Goal: Use online tool/utility: Use online tool/utility

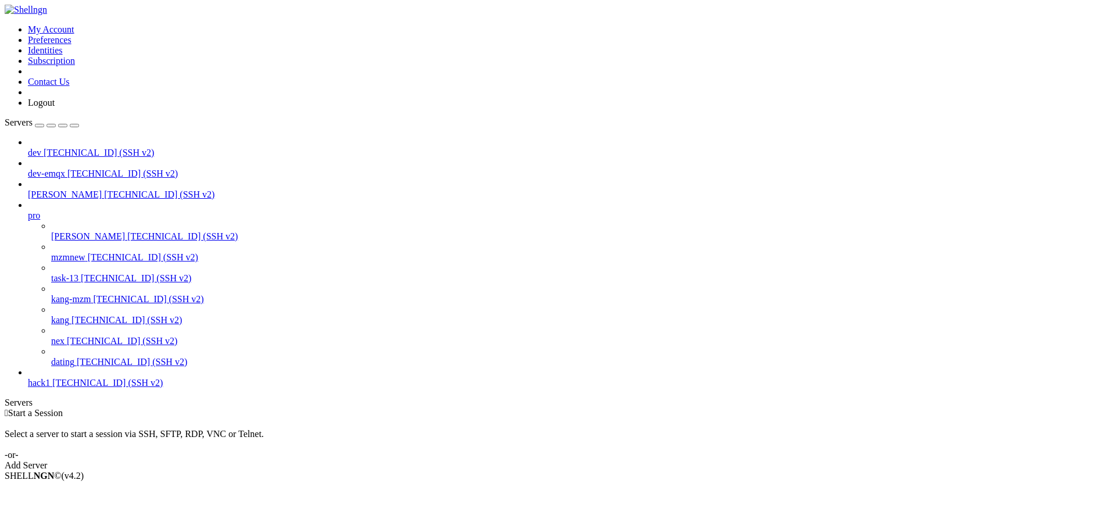
click at [103, 367] on span "[TECHNICAL_ID] (SSH v2)" at bounding box center [132, 362] width 110 height 10
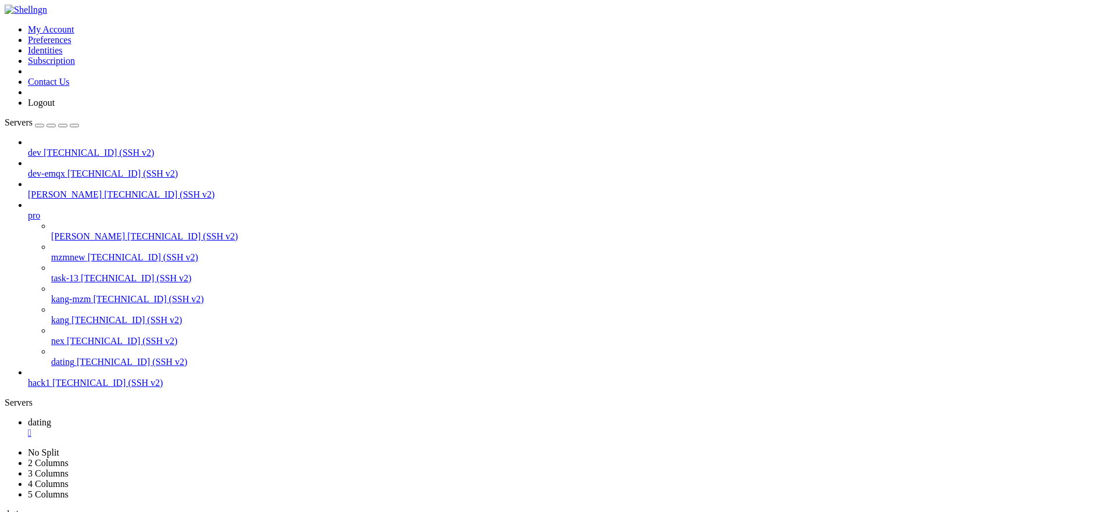
drag, startPoint x: 63, startPoint y: 914, endPoint x: 164, endPoint y: 914, distance: 100.6
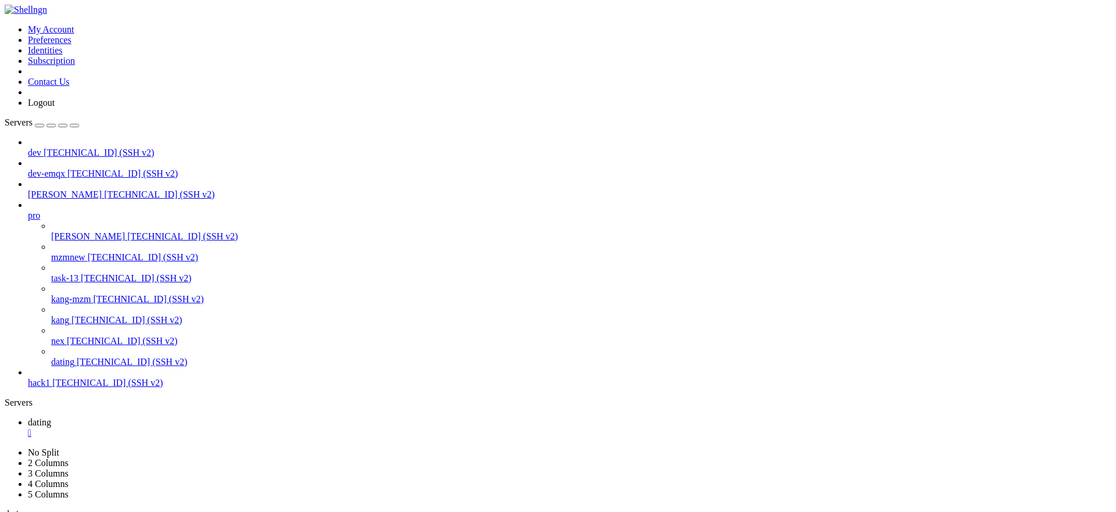
copy x-row "e1J4f+XE7I0zG4B3mqbw"
drag, startPoint x: 60, startPoint y: 952, endPoint x: 148, endPoint y: 952, distance: 87.8
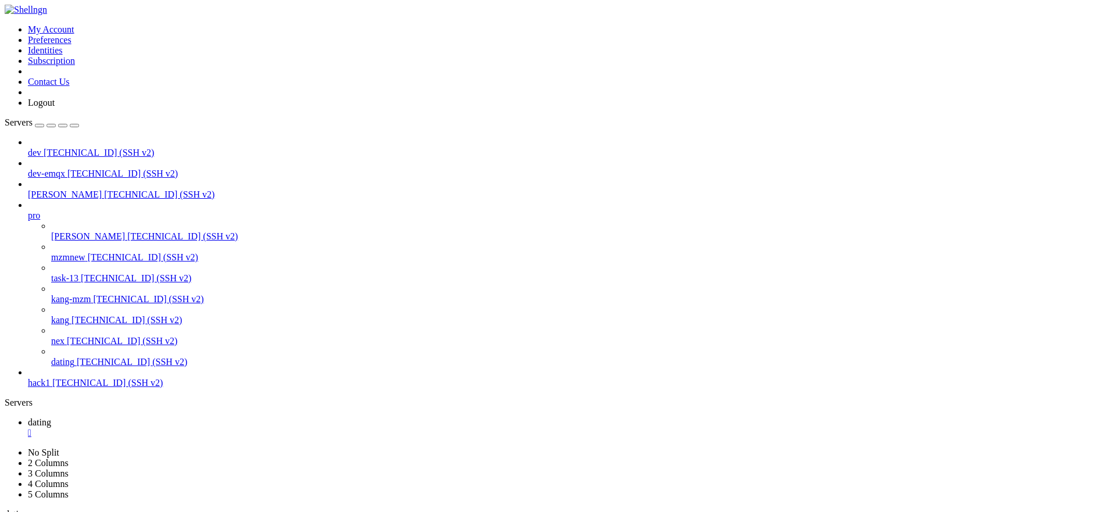
drag, startPoint x: 65, startPoint y: 953, endPoint x: 172, endPoint y: 958, distance: 107.0
copy x-row "jFR3zy8g*AeahnjOrsMW"
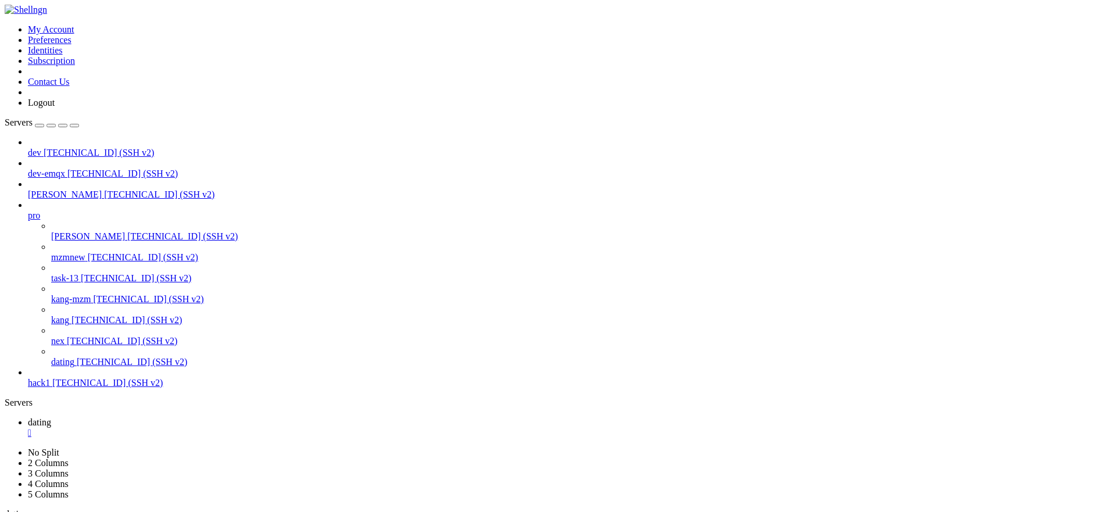
scroll to position [19, 0]
drag, startPoint x: 66, startPoint y: 989, endPoint x: 99, endPoint y: 990, distance: 33.1
drag, startPoint x: 60, startPoint y: 991, endPoint x: 90, endPoint y: 988, distance: 29.2
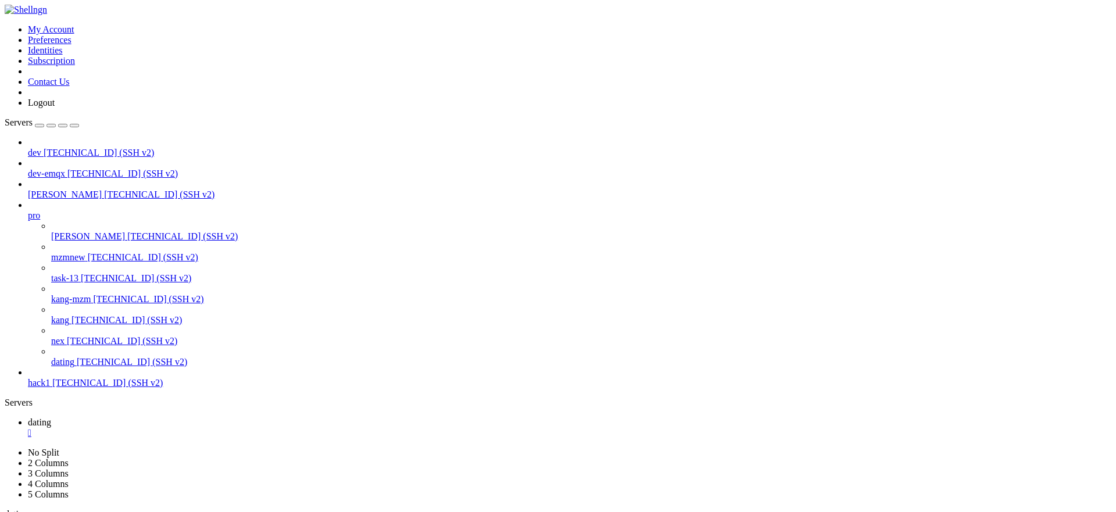
drag, startPoint x: 63, startPoint y: 990, endPoint x: 163, endPoint y: 986, distance: 99.5
copy x-row "WbbcxPqnBH=8VDwnBBPB"
drag, startPoint x: 64, startPoint y: 942, endPoint x: 162, endPoint y: 942, distance: 97.7
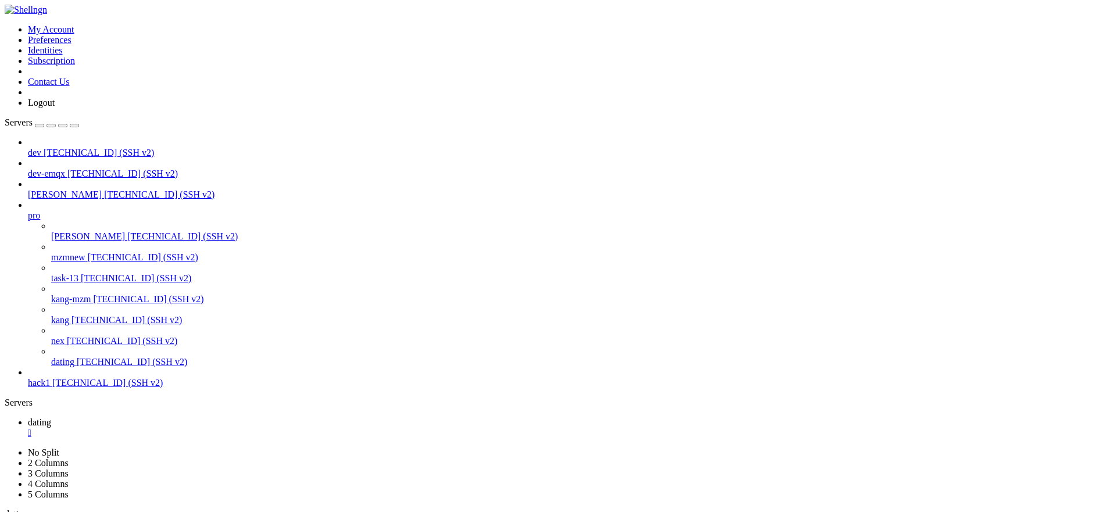
copy x-row "e1J4f+XE7I0zG4B3mqbw"
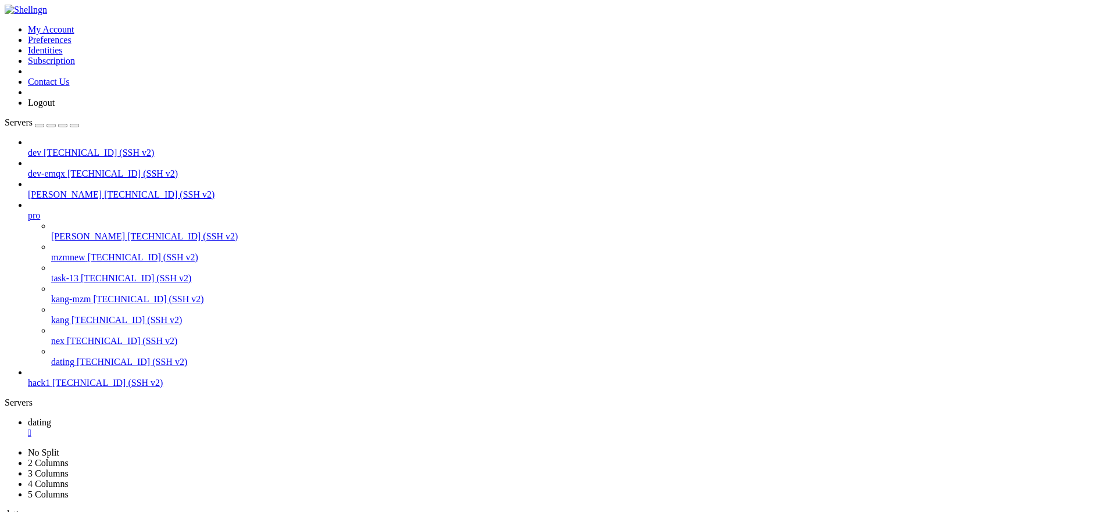
scroll to position [638, 0]
drag, startPoint x: 28, startPoint y: 759, endPoint x: 12, endPoint y: 756, distance: 16.5
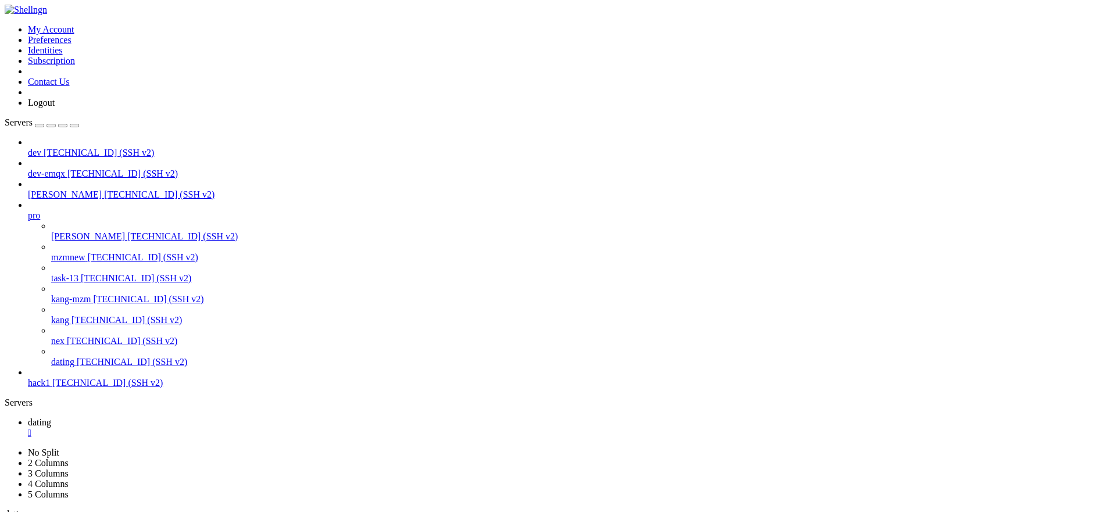
copy span "9aa7"
drag, startPoint x: 167, startPoint y: 884, endPoint x: 215, endPoint y: 886, distance: 47.7
copy x-row "[TECHNICAL_ID]"
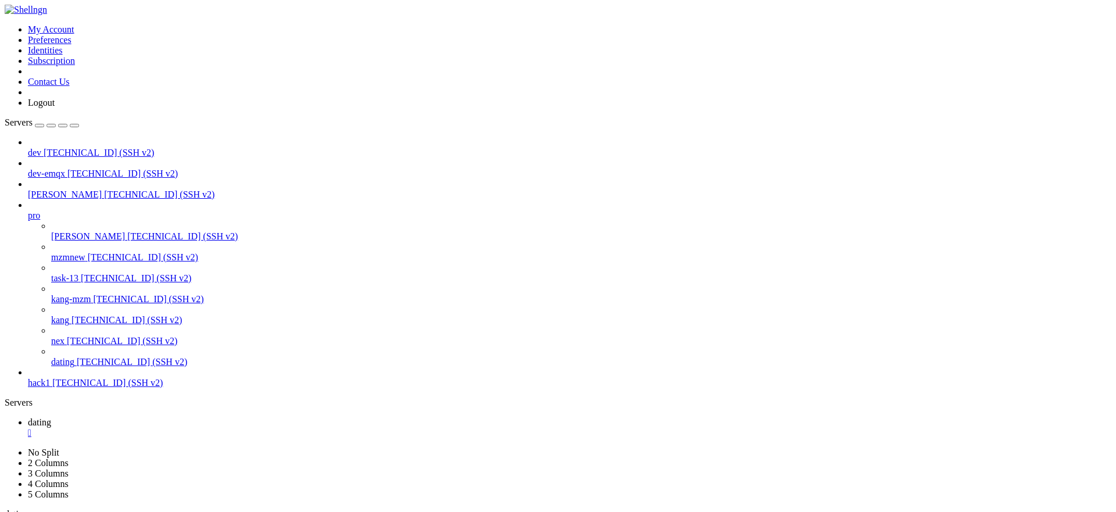
scroll to position [7058, 0]
